Goal: Navigation & Orientation: Go to known website

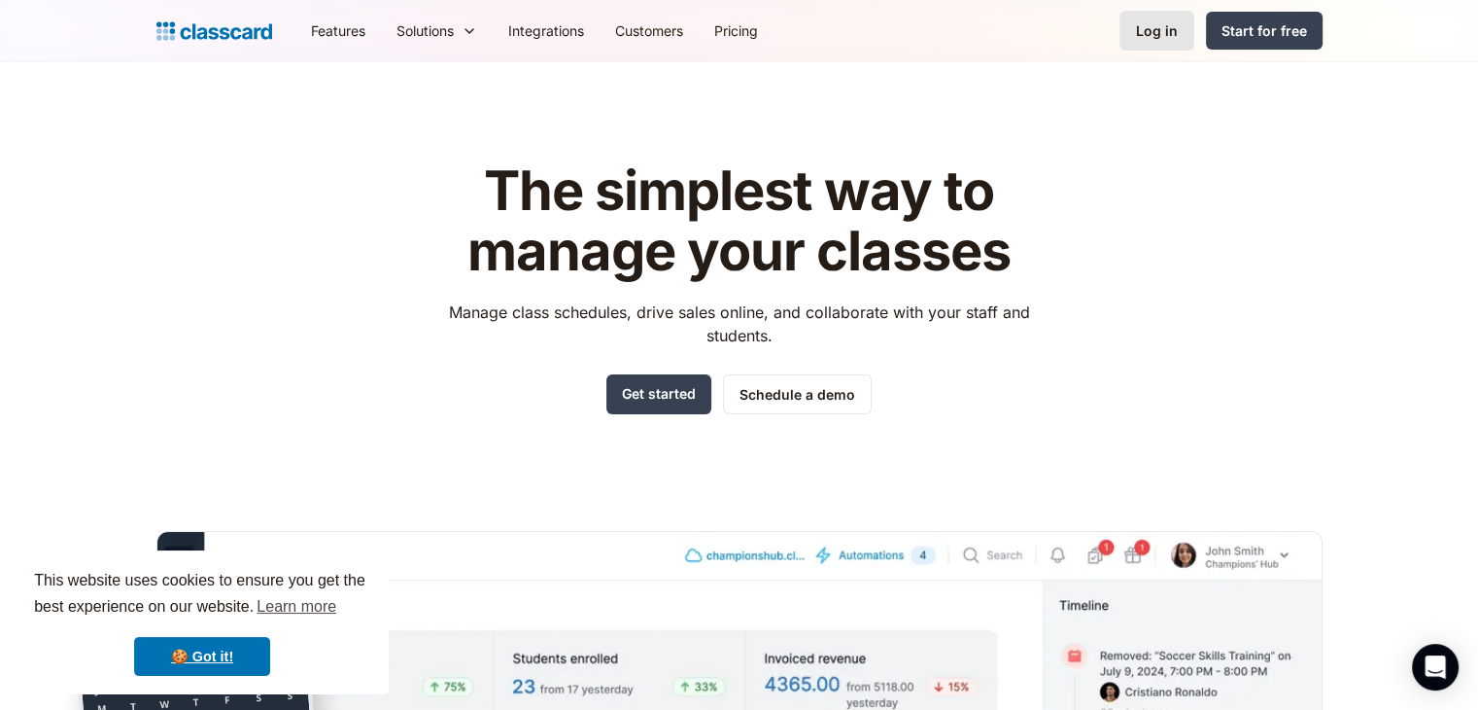
click at [1142, 23] on div "Log in" at bounding box center [1157, 30] width 42 height 20
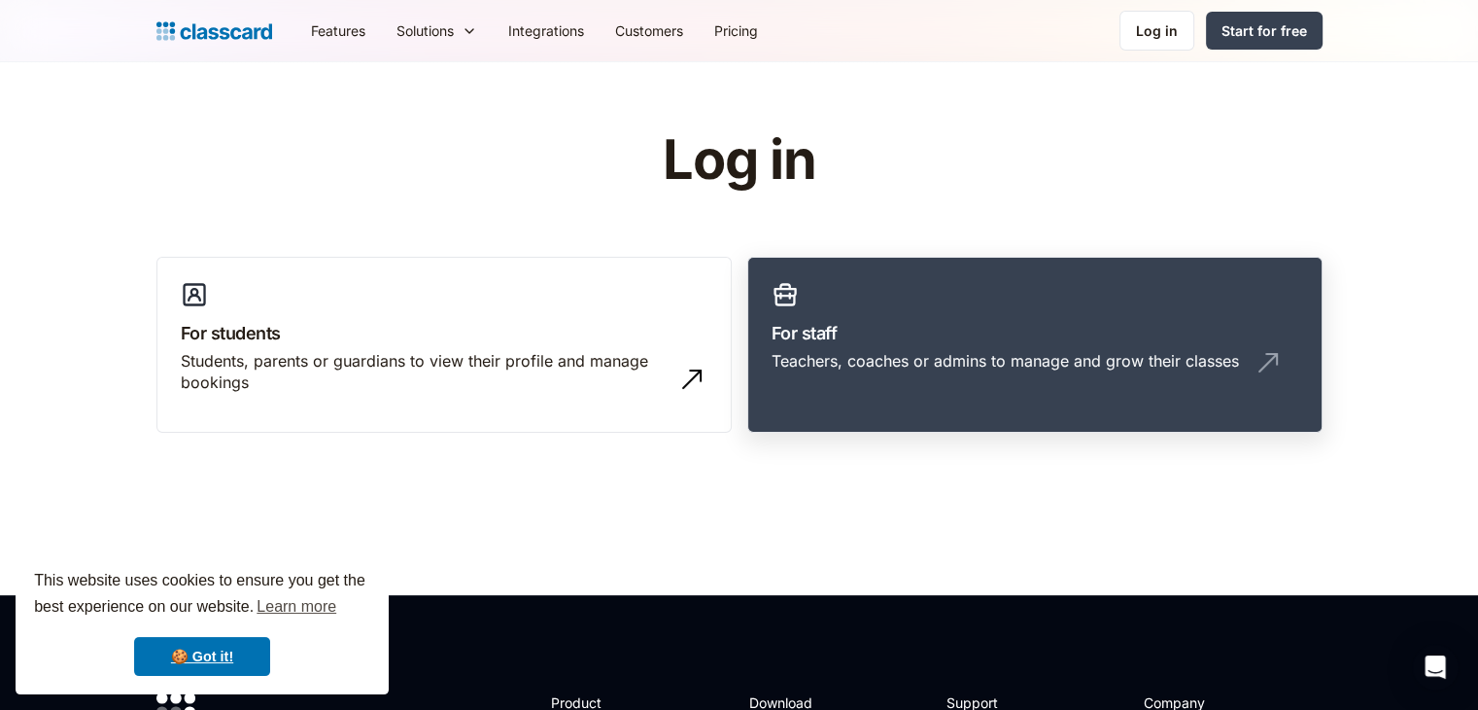
click at [813, 384] on div "Teachers, coaches or admins to manage and grow their classes" at bounding box center [1035, 368] width 527 height 37
